Goal: Information Seeking & Learning: Learn about a topic

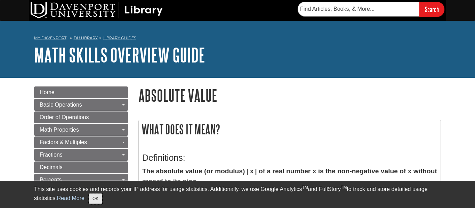
click at [89, 201] on button "OK" at bounding box center [96, 199] width 14 height 10
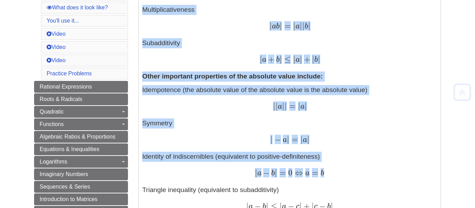
scroll to position [300, 0]
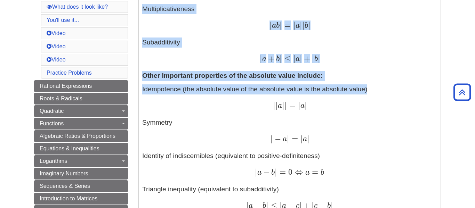
drag, startPoint x: 382, startPoint y: 201, endPoint x: 305, endPoint y: 94, distance: 131.7
click at [305, 94] on div "Definitions: The absolute value (or modulus) | x | of a real number x is the no…" at bounding box center [289, 122] width 295 height 552
click at [385, 64] on div "| a + b | ≤ | a | + | b | | a + b | ≤ | a | + | b |" at bounding box center [289, 59] width 295 height 10
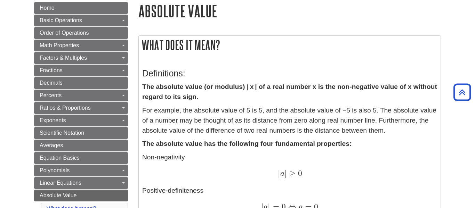
scroll to position [50, 0]
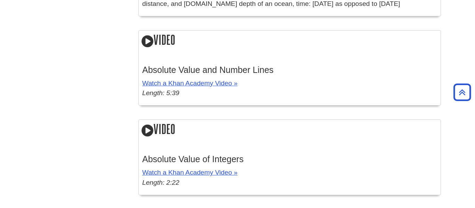
scroll to position [1032, 0]
